Goal: Task Accomplishment & Management: Use online tool/utility

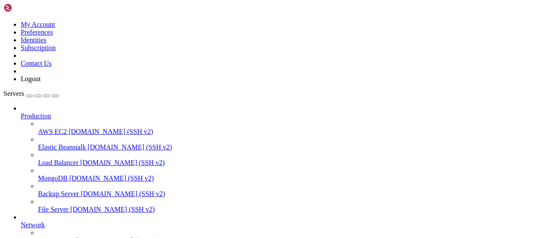
scroll to position [17856, 0]
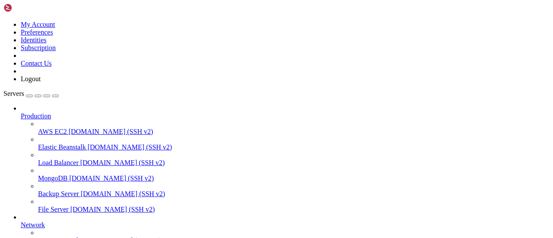
drag, startPoint x: 268, startPoint y: 634, endPoint x: 233, endPoint y: 645, distance: 36.5
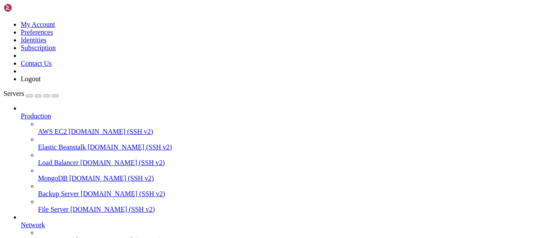
drag, startPoint x: 150, startPoint y: 569, endPoint x: 92, endPoint y: 571, distance: 57.9
copy x-row "DFL3CZsx7yisEtTb"
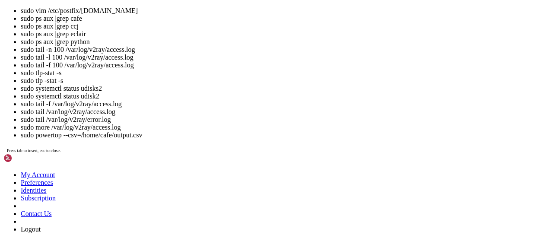
scroll to position [18297, 0]
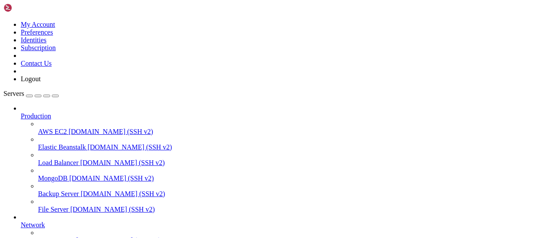
drag, startPoint x: 104, startPoint y: 557, endPoint x: 243, endPoint y: 488, distance: 155.2
drag, startPoint x: 276, startPoint y: 121, endPoint x: 341, endPoint y: 17, distance: 123.2
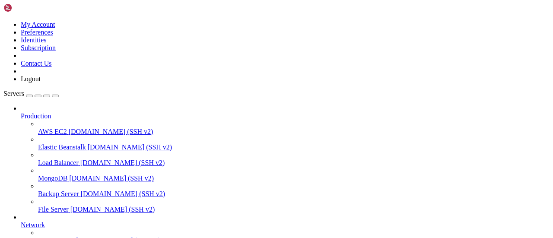
drag, startPoint x: 287, startPoint y: 556, endPoint x: 200, endPoint y: 639, distance: 120.8
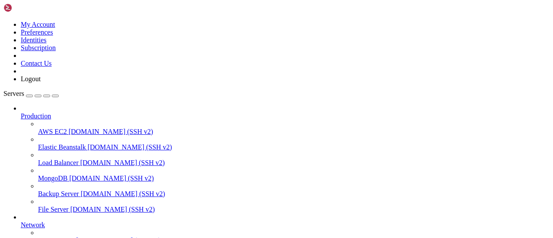
scroll to position [18481, 0]
drag, startPoint x: 110, startPoint y: 650, endPoint x: 9, endPoint y: 620, distance: 105.3
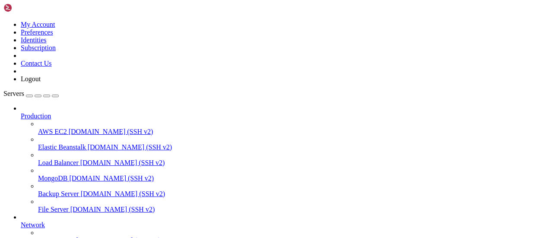
drag, startPoint x: 114, startPoint y: 649, endPoint x: 7, endPoint y: 571, distance: 132.6
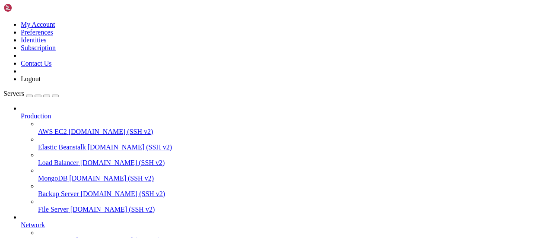
copy div "[DATE]T13:50:09.006845+08:00 cafe-ThinkPad-X240 postfix/cleanup[597102]: 0178C6…"
drag, startPoint x: 124, startPoint y: 653, endPoint x: 7, endPoint y: 539, distance: 162.6
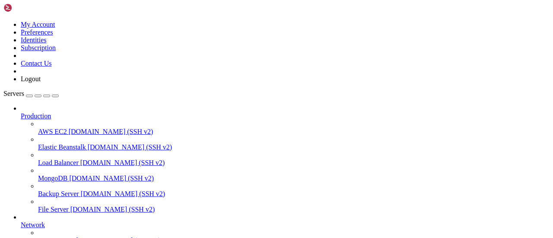
copy div "5609-94-59L45:70:65.526808+81:97 ipsu-DolorSit-A170 cONSE[571417]: Adipisc elit…"
drag, startPoint x: 230, startPoint y: 627, endPoint x: 125, endPoint y: 518, distance: 151.6
copy div "cafe-ThinkPad-X240 sSMTP[275639]: Invalid response SMTP Server (STARTTLS) [DATE…"
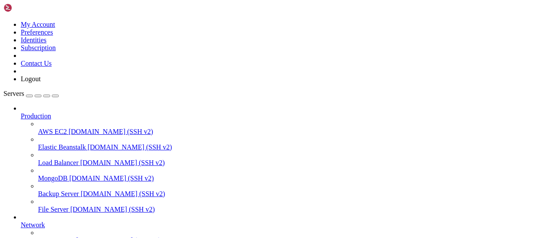
scroll to position [28511, 0]
drag, startPoint x: 226, startPoint y: 652, endPoint x: 202, endPoint y: 655, distance: 24.0
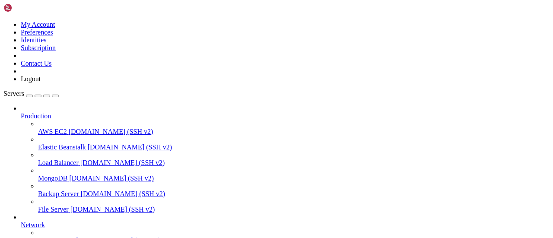
scroll to position [28600, 0]
drag, startPoint x: 388, startPoint y: 650, endPoint x: 105, endPoint y: 607, distance: 286.3
copy div "sudo postfix reload postfix: warning: /etc/postfix/[DOMAIN_NAME], line 47: over…"
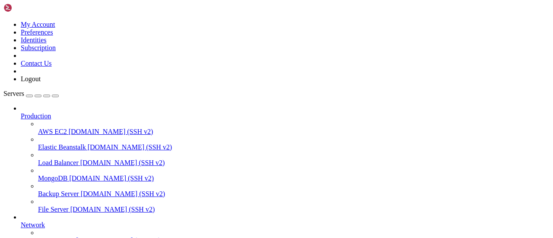
drag, startPoint x: 143, startPoint y: 179, endPoint x: 492, endPoint y: 5, distance: 389.5
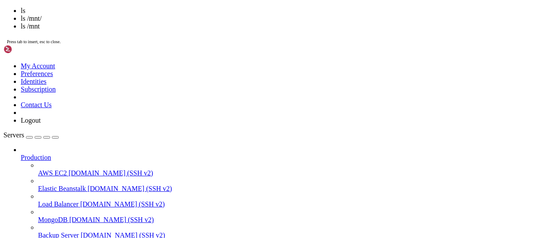
scroll to position [28747, 0]
